Goal: Navigation & Orientation: Understand site structure

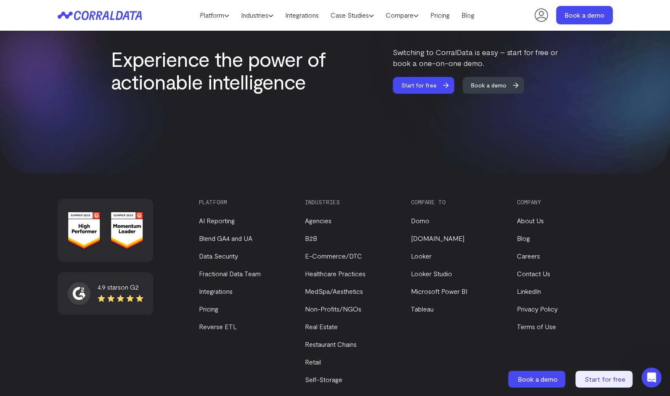
scroll to position [3562, 0]
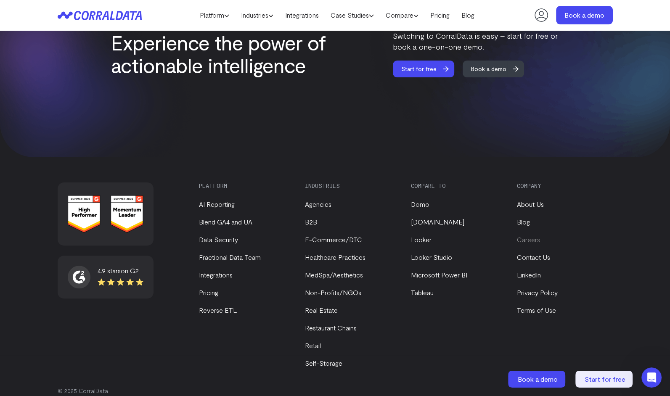
click at [525, 236] on link "Careers" at bounding box center [528, 240] width 23 height 8
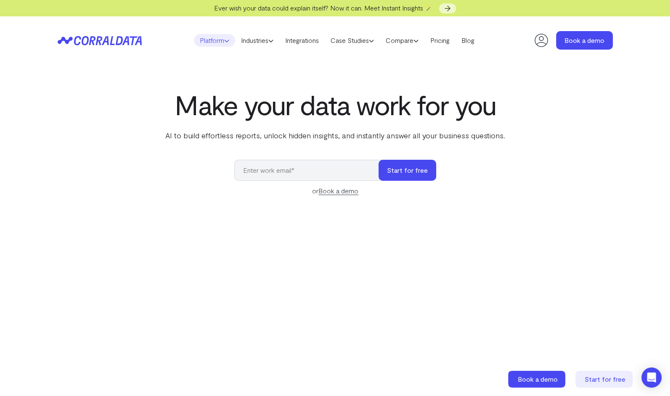
click at [215, 38] on link "Platform" at bounding box center [214, 40] width 41 height 13
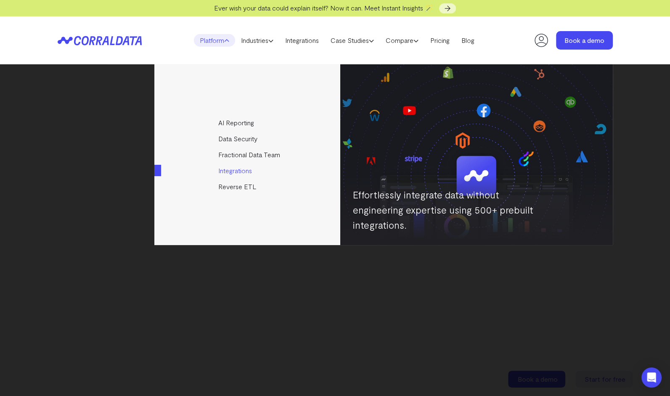
click at [239, 170] on link "Integrations" at bounding box center [247, 171] width 187 height 16
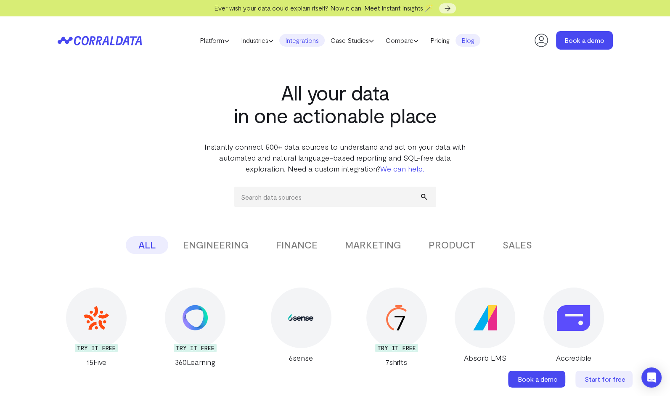
click at [464, 38] on link "Blog" at bounding box center [468, 40] width 25 height 13
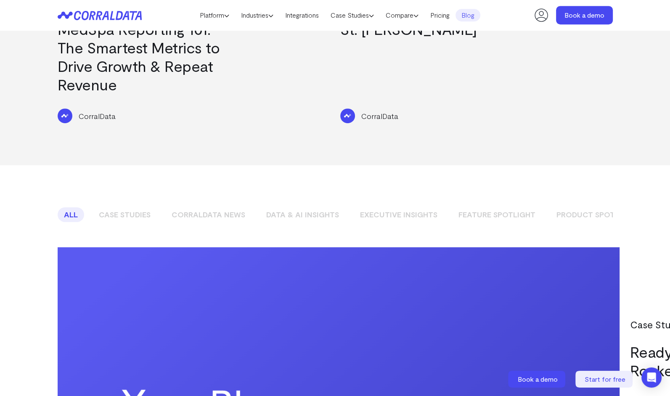
scroll to position [613, 0]
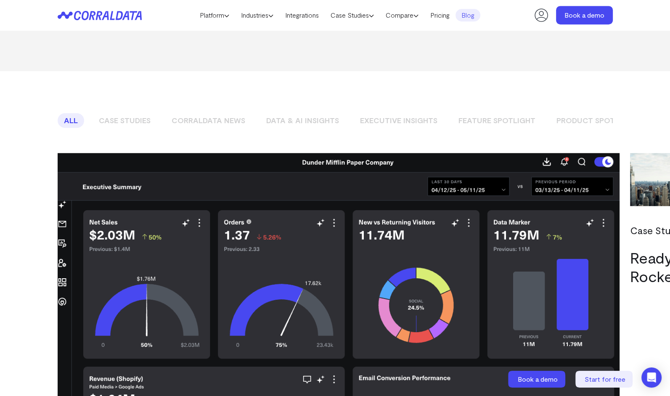
click at [123, 113] on link "Case Studies" at bounding box center [125, 120] width 64 height 15
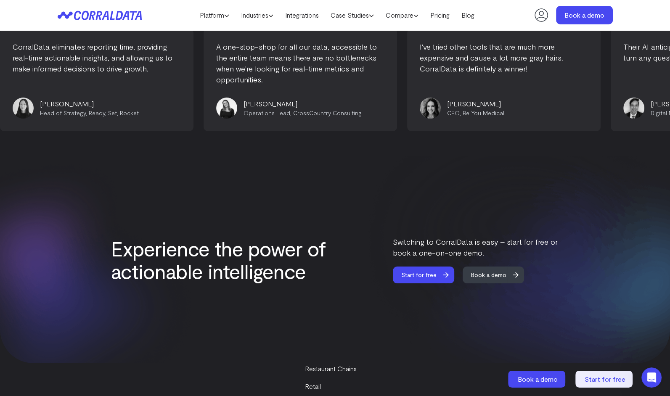
scroll to position [3267, 0]
